Goal: Task Accomplishment & Management: Use online tool/utility

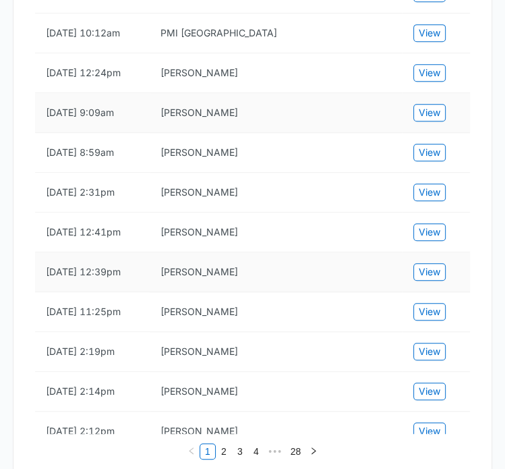
scroll to position [510, 0]
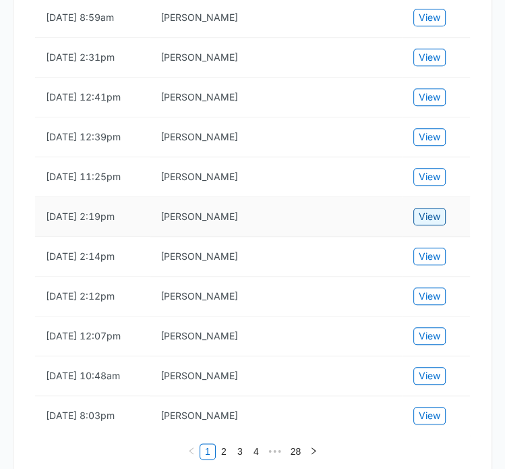
click at [421, 224] on span "View" at bounding box center [430, 216] width 22 height 15
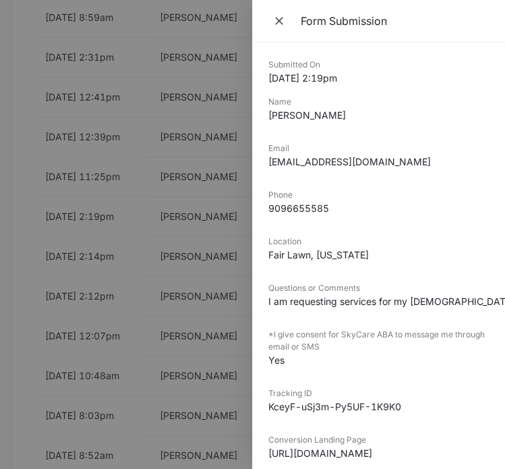
scroll to position [193, 0]
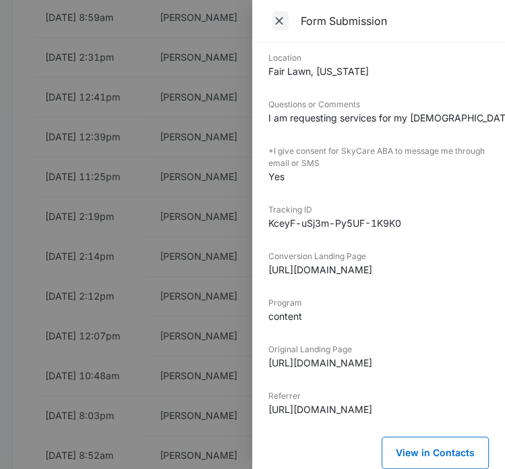
click at [278, 12] on span "Close" at bounding box center [280, 20] width 16 height 19
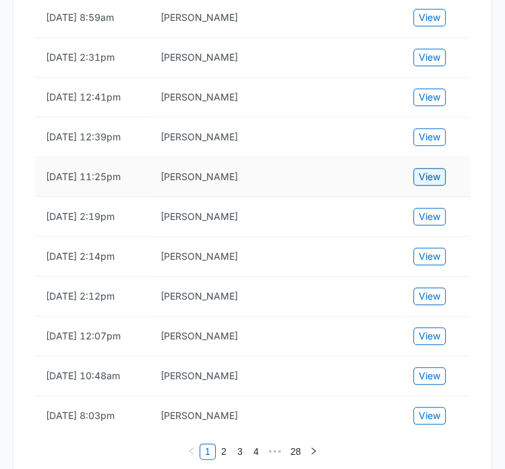
click at [429, 184] on span "View" at bounding box center [430, 176] width 22 height 15
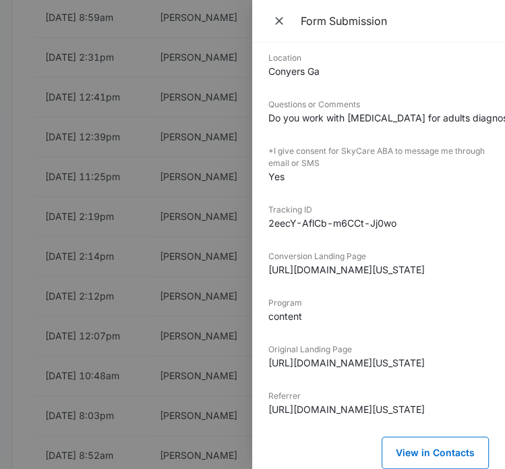
scroll to position [0, 0]
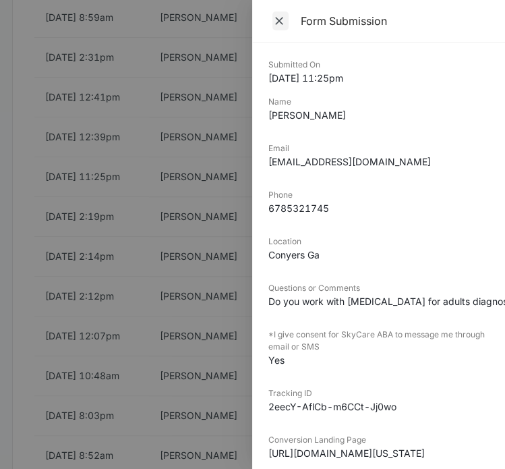
click at [282, 24] on icon "Close" at bounding box center [278, 20] width 13 height 13
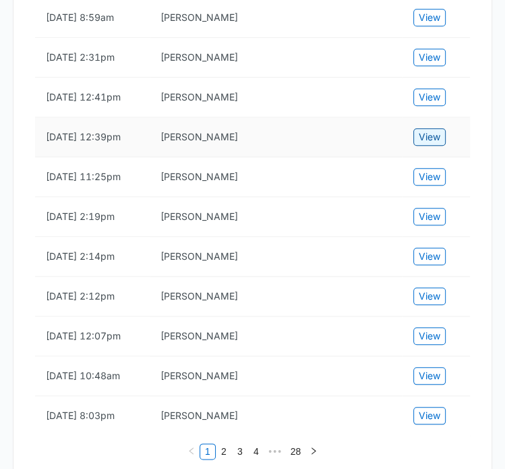
click at [426, 144] on span "View" at bounding box center [430, 136] width 22 height 15
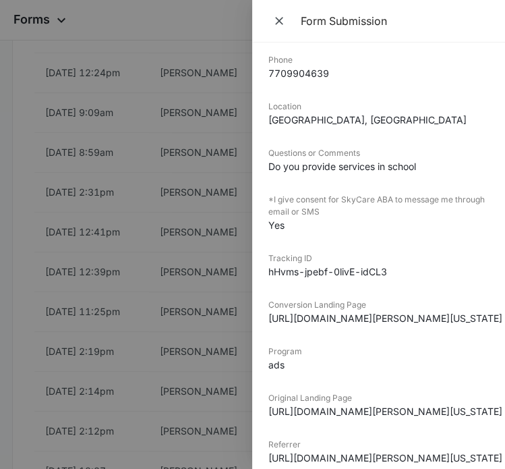
scroll to position [193, 0]
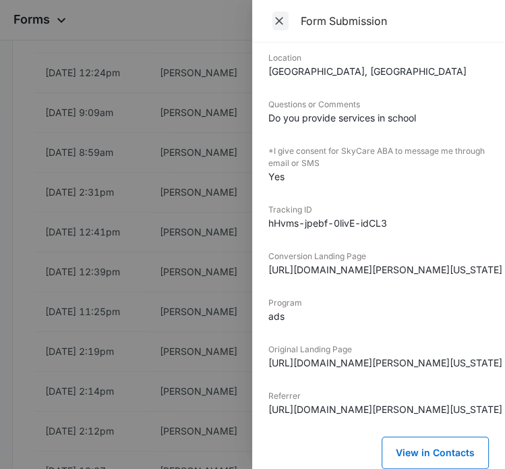
click at [279, 18] on icon "Close" at bounding box center [278, 20] width 13 height 13
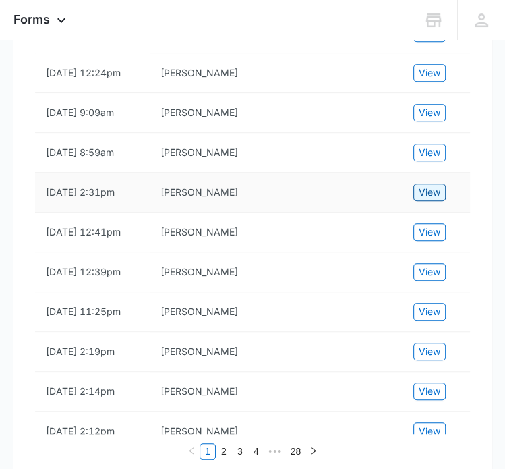
click at [445, 201] on button "View" at bounding box center [429, 192] width 32 height 18
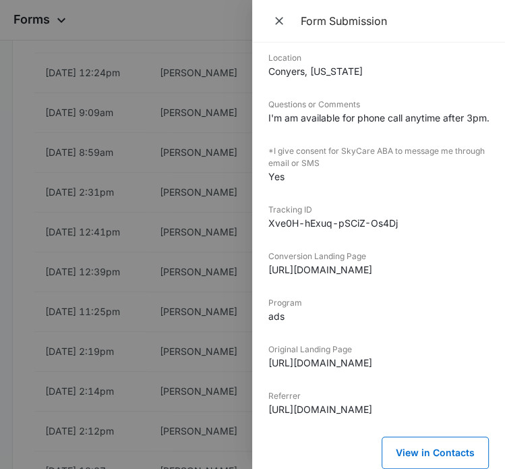
scroll to position [58, 0]
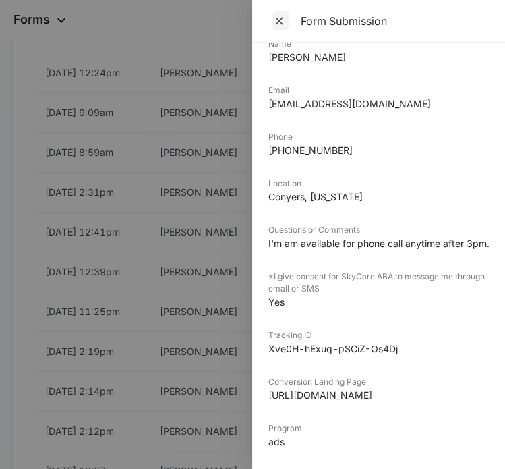
click at [272, 23] on icon "Close" at bounding box center [278, 20] width 13 height 13
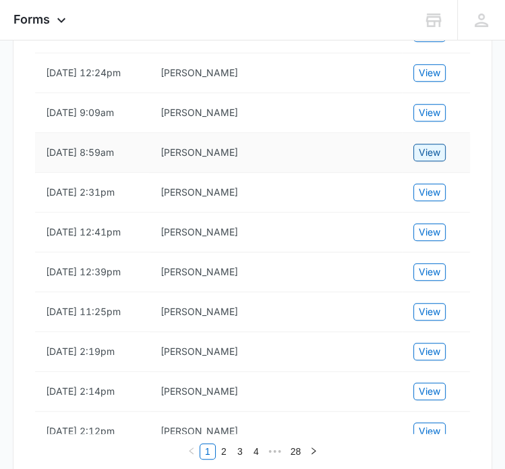
click at [428, 160] on span "View" at bounding box center [430, 152] width 22 height 15
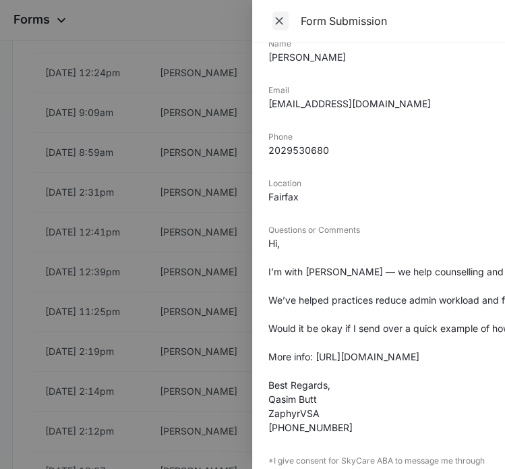
click at [275, 20] on icon "Close" at bounding box center [278, 20] width 13 height 13
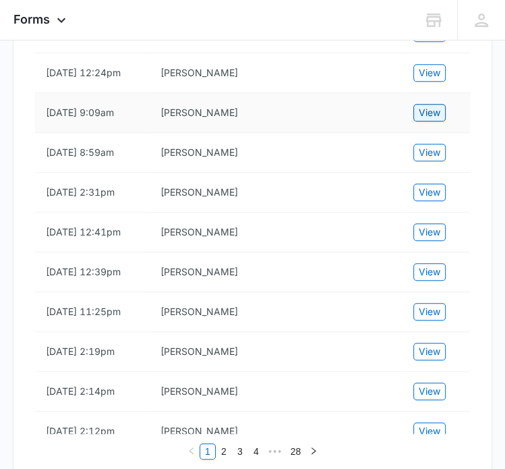
click at [437, 120] on span "View" at bounding box center [430, 112] width 22 height 15
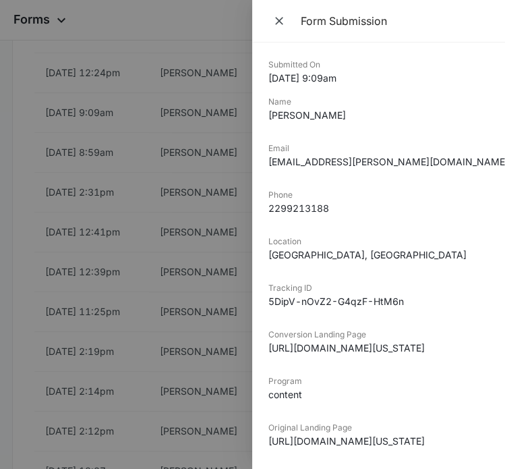
scroll to position [307, 0]
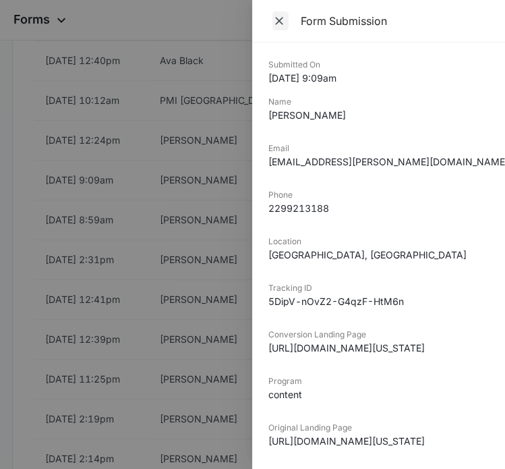
click at [283, 13] on span "Close" at bounding box center [280, 20] width 16 height 19
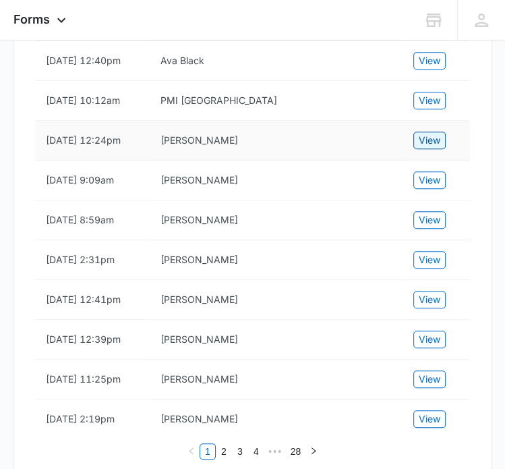
click at [445, 149] on button "View" at bounding box center [429, 140] width 32 height 18
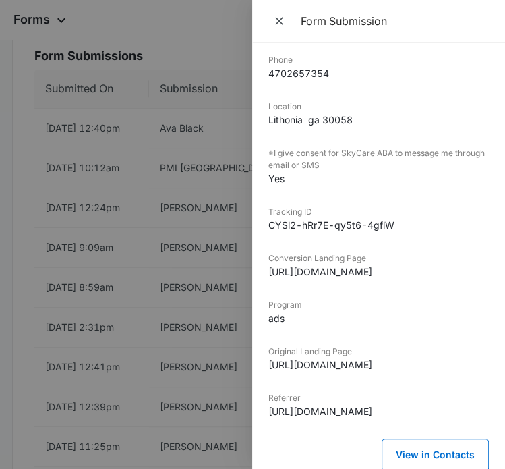
scroll to position [0, 0]
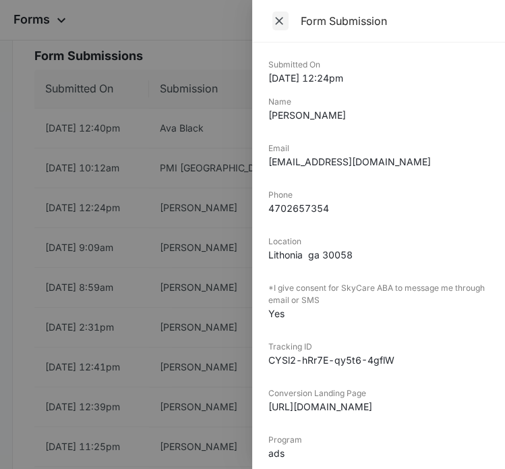
click at [284, 21] on icon "Close" at bounding box center [278, 20] width 13 height 13
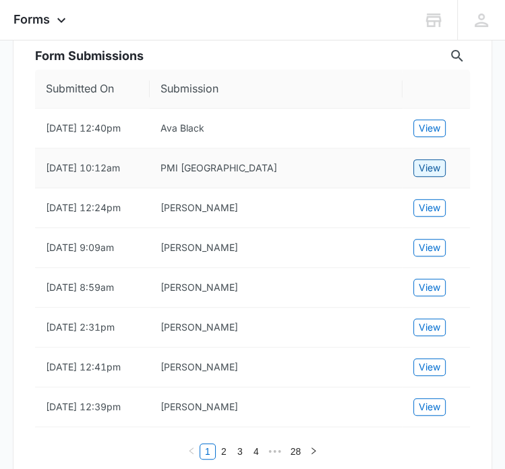
click at [437, 175] on span "View" at bounding box center [430, 167] width 22 height 15
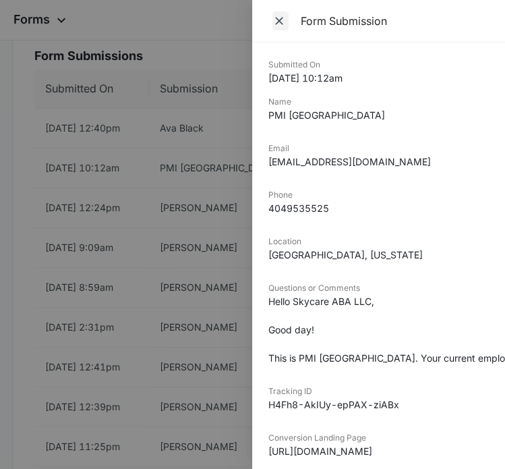
click at [278, 26] on icon "Close" at bounding box center [278, 20] width 13 height 13
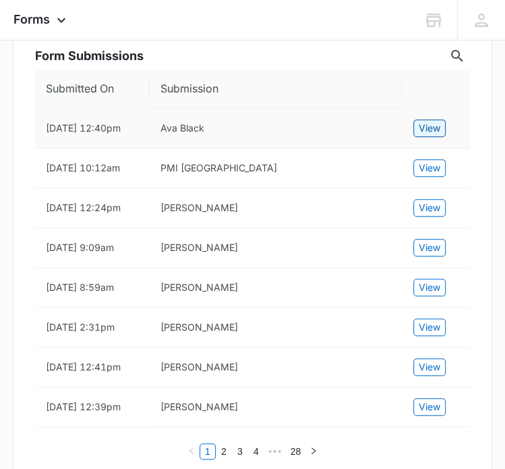
click at [424, 134] on span "View" at bounding box center [430, 128] width 22 height 15
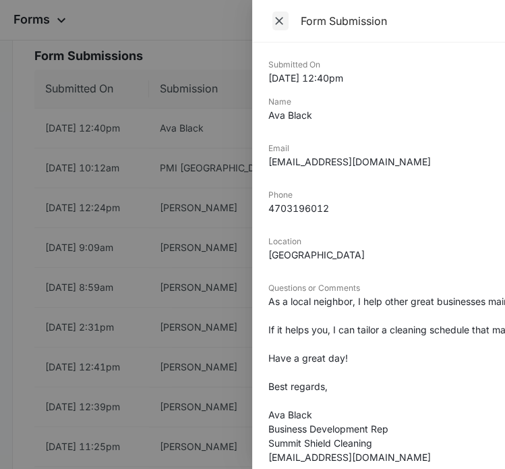
click at [282, 23] on icon "Close" at bounding box center [278, 20] width 13 height 13
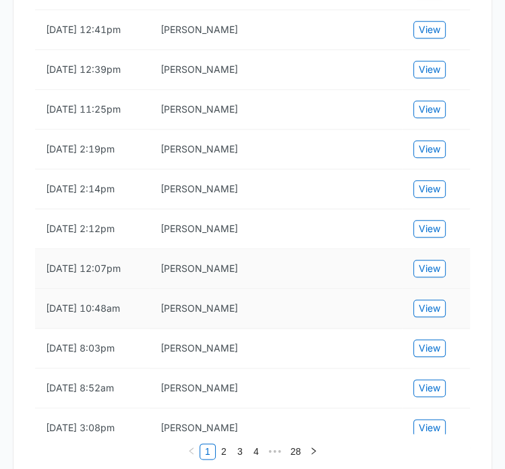
scroll to position [645, 0]
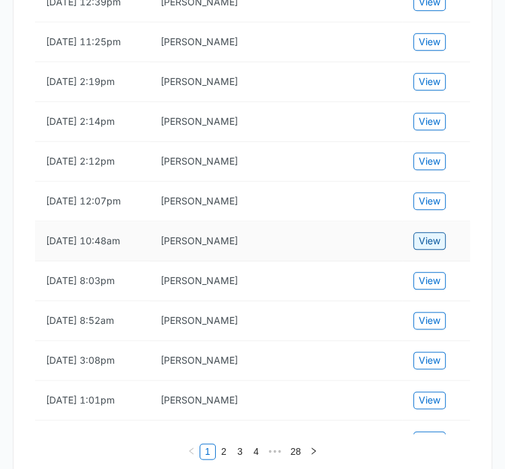
click at [444, 249] on button "View" at bounding box center [429, 241] width 32 height 18
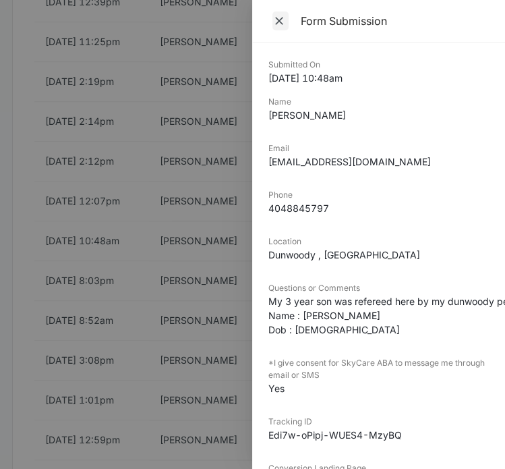
click at [281, 18] on icon "Close" at bounding box center [279, 21] width 8 height 8
